Goal: Information Seeking & Learning: Check status

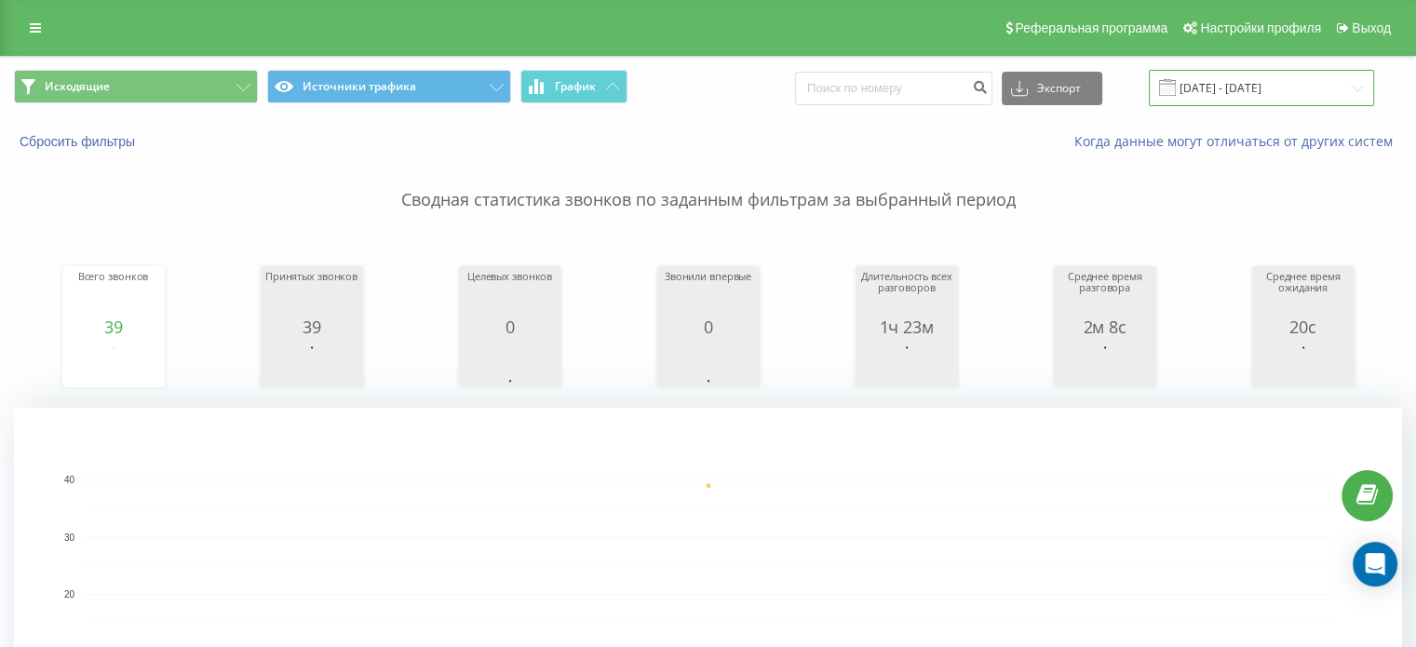
click at [1283, 91] on input "[DATE] - [DATE]" at bounding box center [1261, 88] width 225 height 36
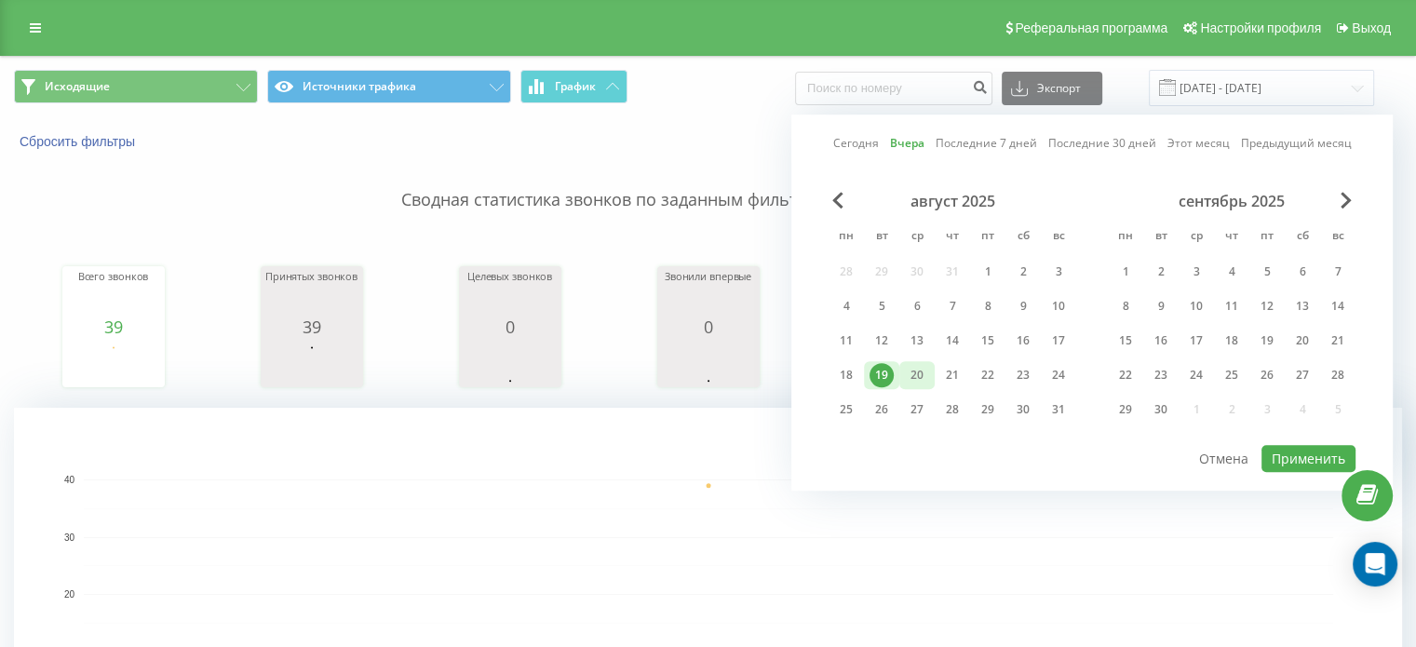
click at [909, 377] on div "20" at bounding box center [917, 375] width 24 height 24
click at [1286, 453] on button "Применить" at bounding box center [1308, 458] width 94 height 27
type input "[DATE] - [DATE]"
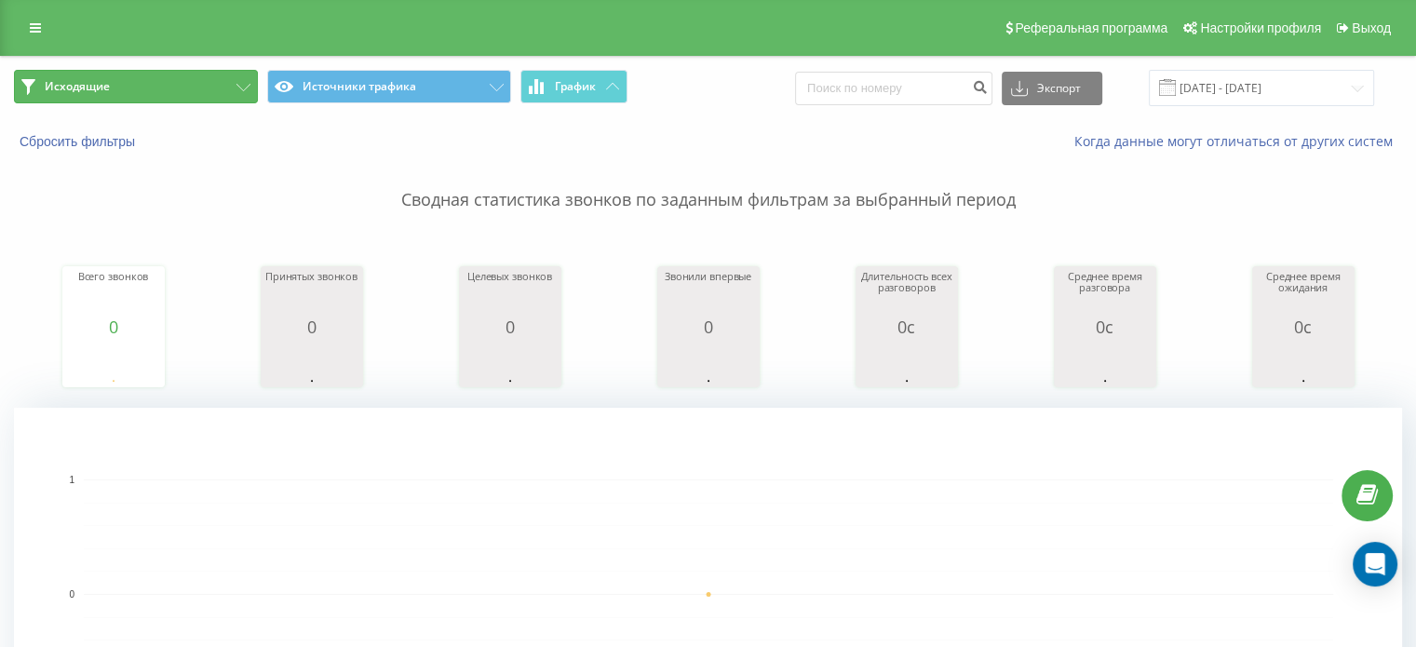
click at [199, 96] on button "Исходящие" at bounding box center [136, 87] width 244 height 34
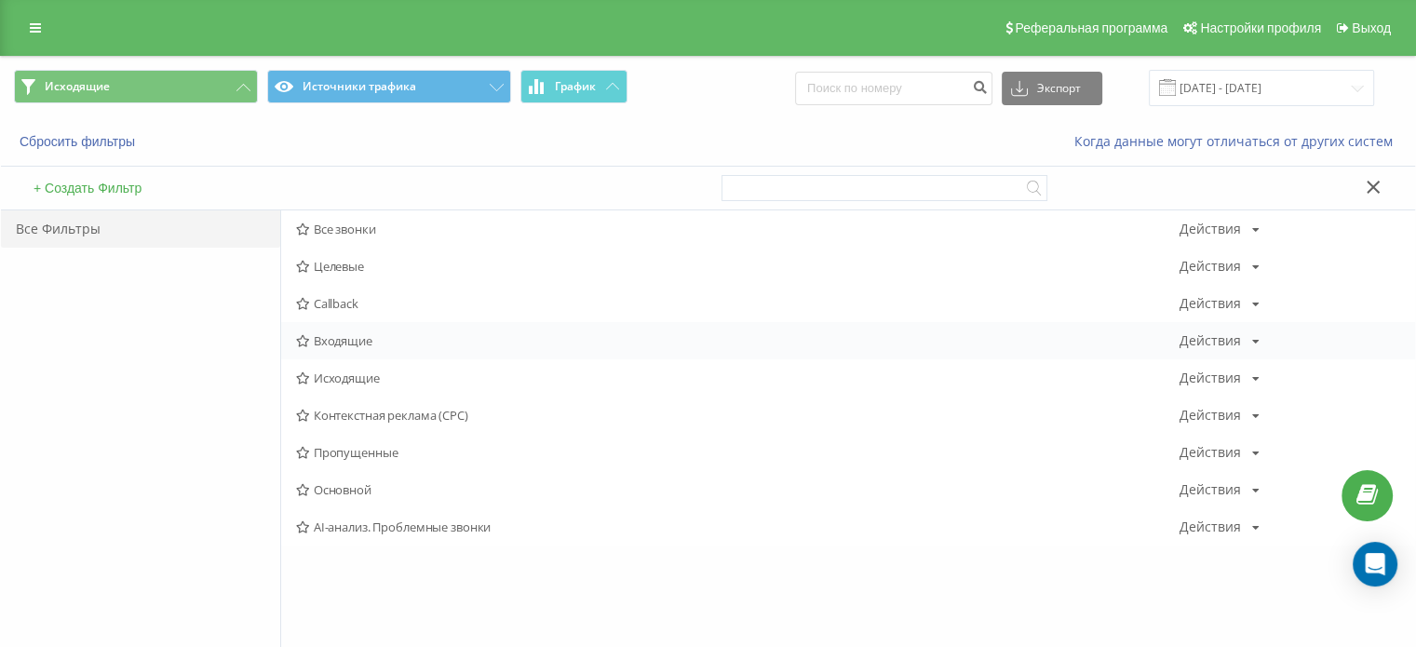
click at [376, 345] on span "Входящие" at bounding box center [737, 340] width 883 height 13
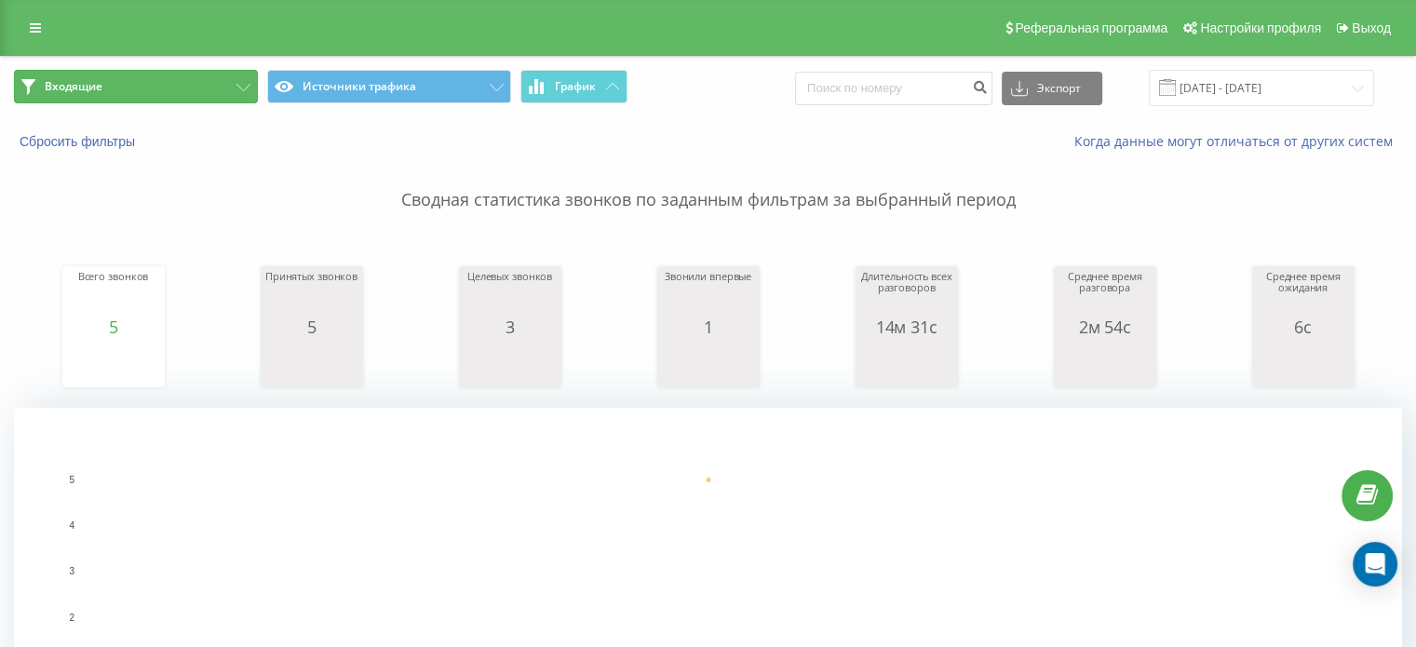
click at [116, 82] on button "Входящие" at bounding box center [136, 87] width 244 height 34
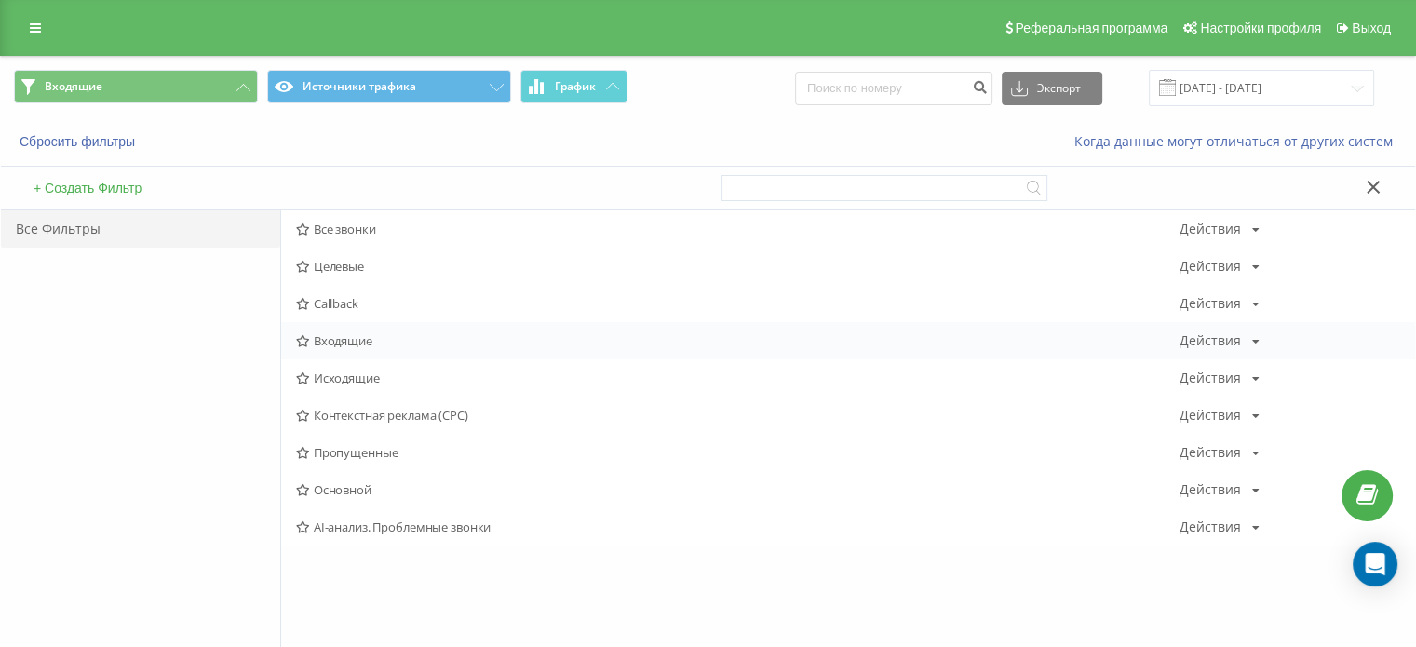
click at [329, 349] on div "Входящие Действия Редактировать Копировать Удалить По умолчанию Поделиться" at bounding box center [848, 340] width 1134 height 37
click at [376, 338] on span "Входящие" at bounding box center [737, 340] width 883 height 13
